Goal: Information Seeking & Learning: Learn about a topic

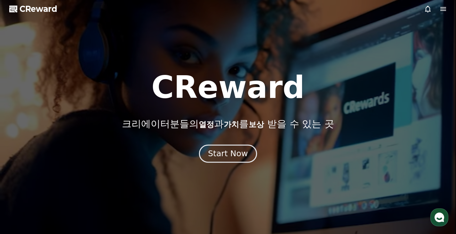
click at [233, 159] on button "Start Now" at bounding box center [228, 153] width 58 height 18
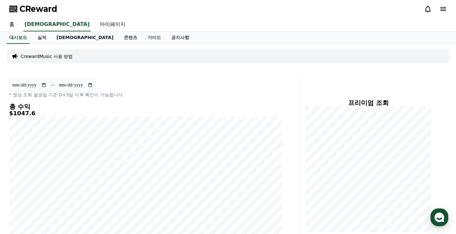
click at [63, 36] on link "음원" at bounding box center [84, 38] width 67 height 12
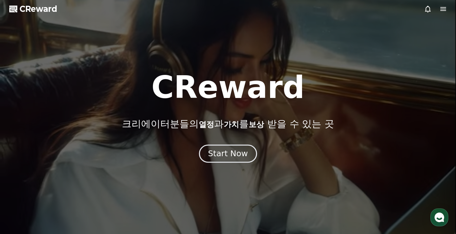
click at [230, 154] on div "Start Now" at bounding box center [228, 153] width 40 height 11
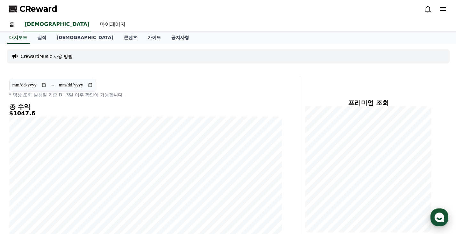
click at [442, 221] on use "button" at bounding box center [439, 217] width 10 height 10
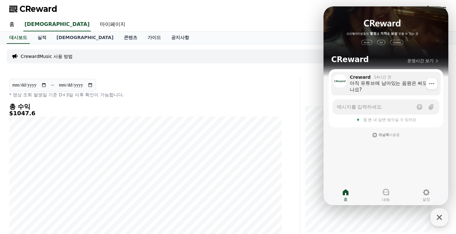
click at [389, 85] on div "아직 유튜브에 남아있는 음원은 써도되나요?" at bounding box center [393, 86] width 86 height 13
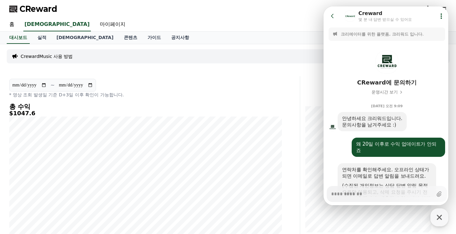
scroll to position [810, 0]
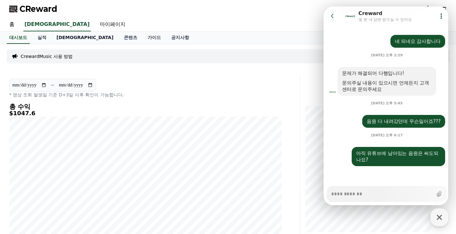
type textarea "*"
click at [58, 35] on link "음원" at bounding box center [84, 38] width 67 height 12
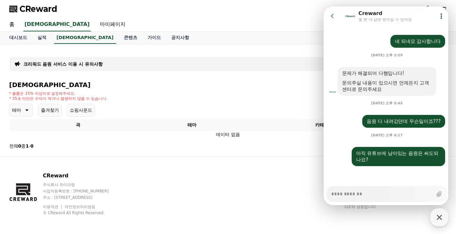
click at [150, 90] on div "음원 * 볼륨은 15% 이상으로 설정해주세요. * 35초 미만은 수익이 적거나 발생하지 않을 수 있습니다. 테마 즐겨찾기 쇼핑사운드 채널 등록…" at bounding box center [228, 116] width 438 height 70
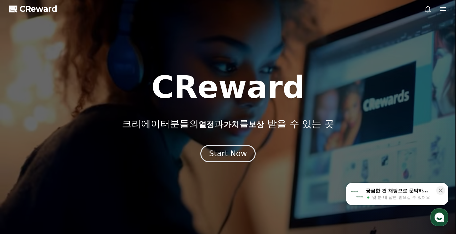
click at [439, 216] on use "button" at bounding box center [439, 217] width 10 height 10
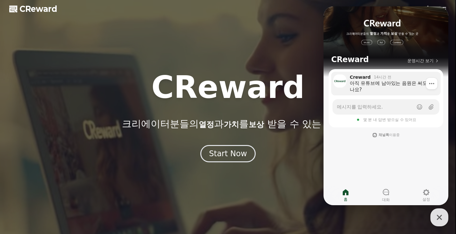
click at [385, 87] on div "아직 유튜브에 남아있는 음원은 써도되나요?" at bounding box center [393, 86] width 86 height 13
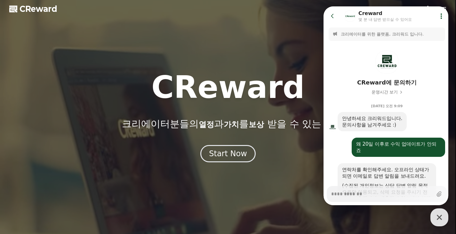
scroll to position [810, 0]
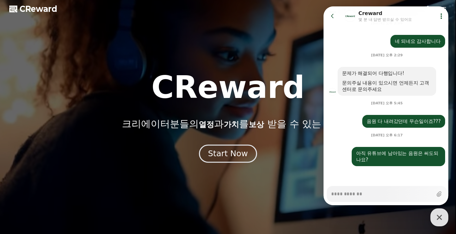
click at [215, 151] on div "Start Now" at bounding box center [228, 153] width 40 height 11
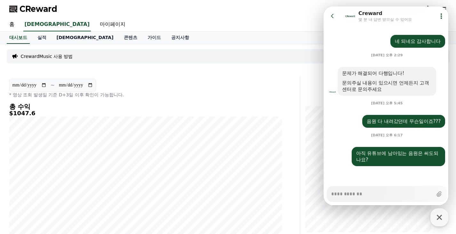
click at [62, 39] on link "음원" at bounding box center [84, 38] width 67 height 12
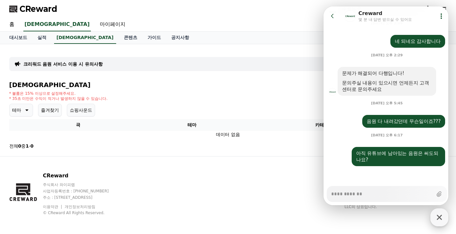
click at [440, 218] on icon "button" at bounding box center [439, 217] width 5 height 5
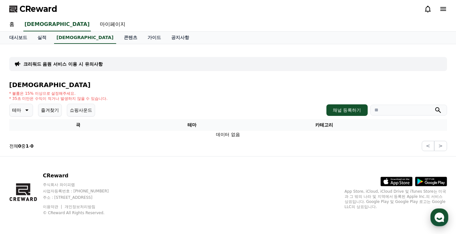
type textarea "*"
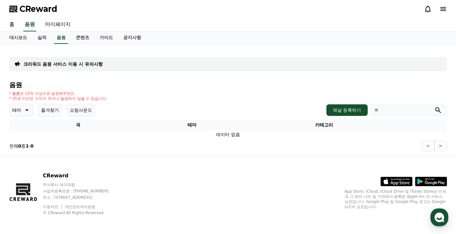
click at [30, 9] on span "CReward" at bounding box center [39, 9] width 38 height 10
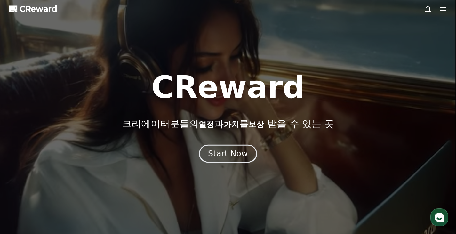
click at [233, 153] on div "Start Now" at bounding box center [228, 153] width 40 height 11
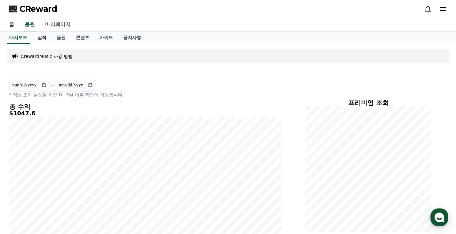
click at [42, 39] on link "실적" at bounding box center [41, 38] width 19 height 12
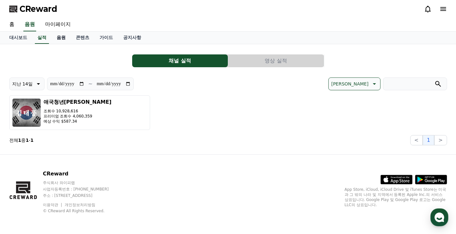
click at [60, 37] on link "음원" at bounding box center [60, 38] width 19 height 12
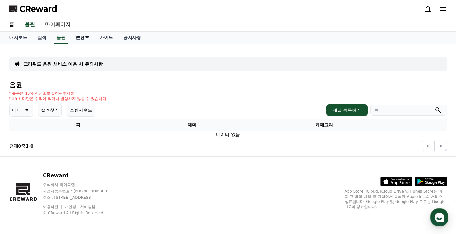
click at [79, 37] on link "콘텐츠" at bounding box center [83, 38] width 24 height 12
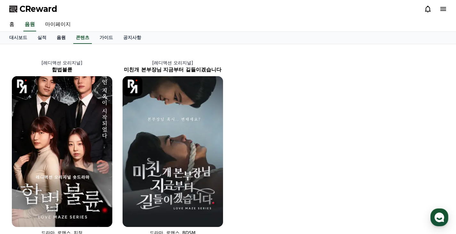
click at [54, 37] on link "음원" at bounding box center [60, 38] width 19 height 12
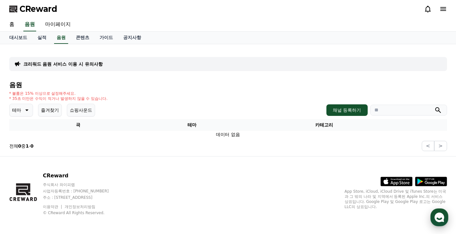
click at [440, 216] on use "button" at bounding box center [439, 217] width 10 height 10
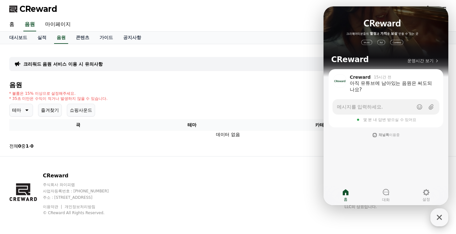
click at [439, 214] on icon "button" at bounding box center [439, 217] width 12 height 12
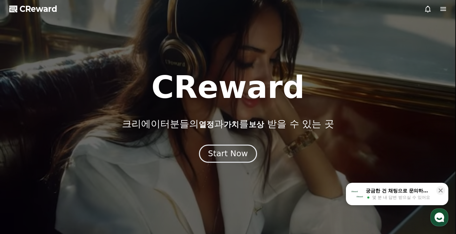
click at [229, 154] on div "Start Now" at bounding box center [228, 153] width 40 height 11
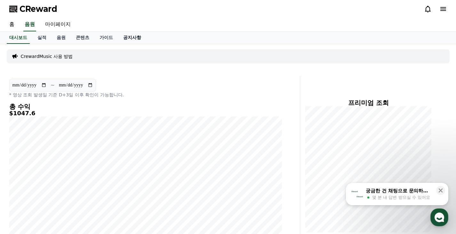
click at [137, 42] on link "공지사항" at bounding box center [132, 38] width 28 height 12
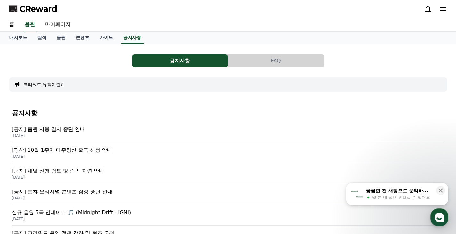
click at [86, 151] on p "[정산] 10월 1주차 매주정산 출금 신청 안내" at bounding box center [228, 150] width 432 height 8
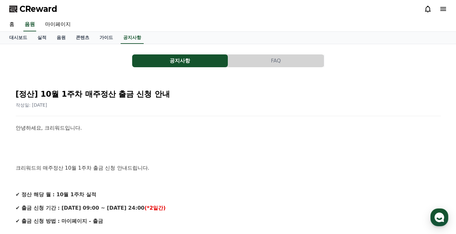
click at [33, 10] on span "CReward" at bounding box center [39, 9] width 38 height 10
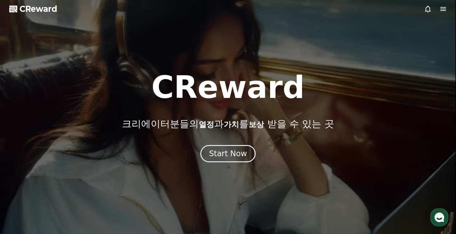
click at [428, 9] on icon at bounding box center [428, 9] width 8 height 8
